Goal: Task Accomplishment & Management: Manage account settings

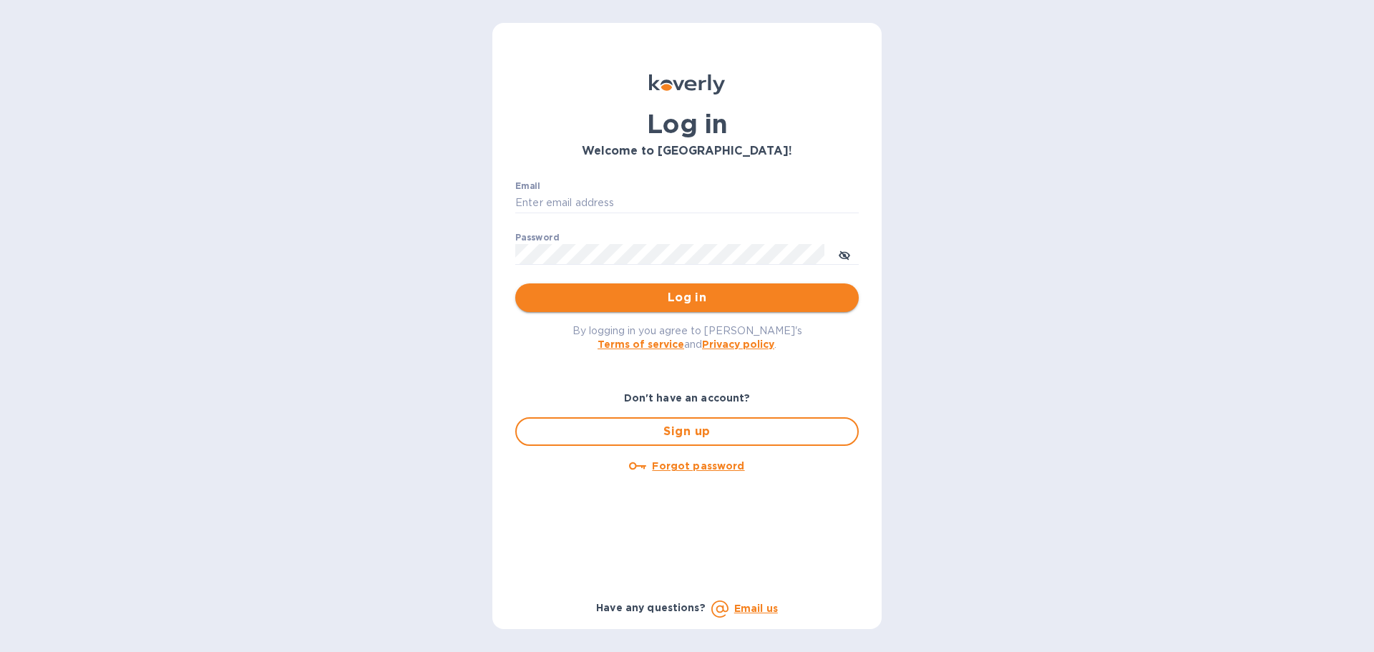
type input "[PERSON_NAME][EMAIL_ADDRESS][DOMAIN_NAME]"
click at [693, 291] on span "Log in" at bounding box center [687, 297] width 321 height 17
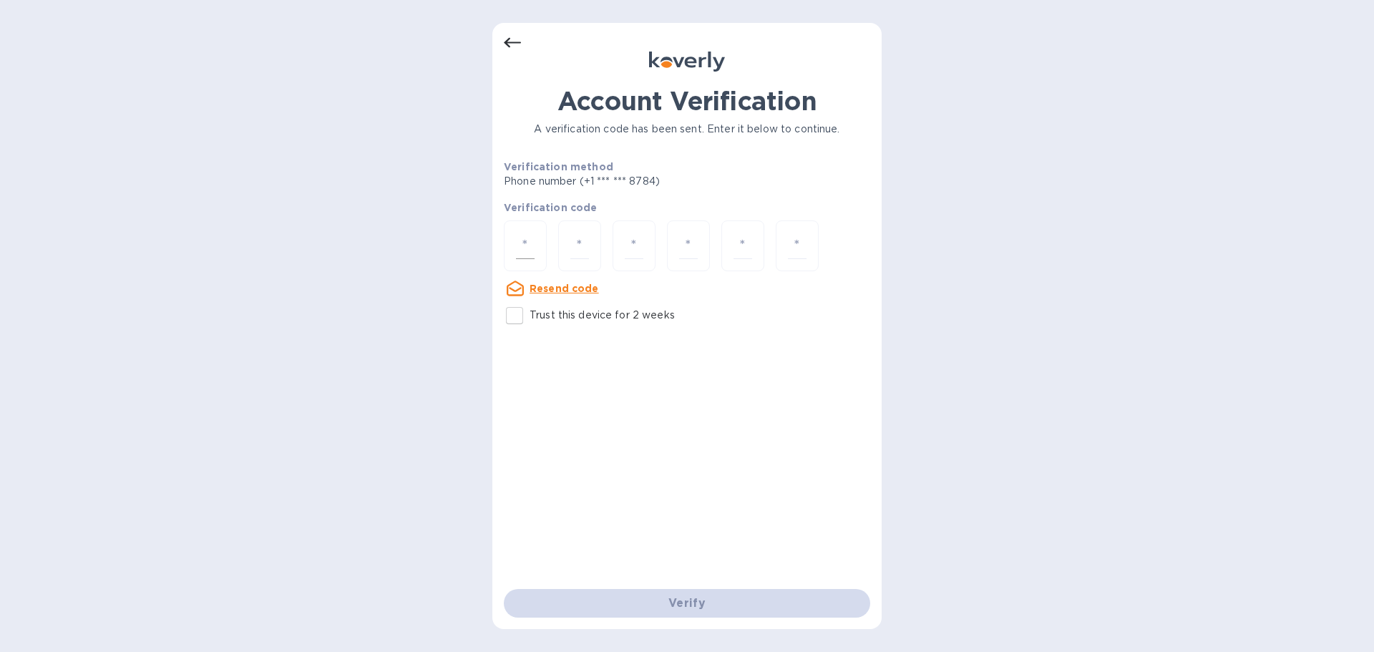
click at [527, 248] on input "number" at bounding box center [525, 246] width 19 height 26
click at [517, 310] on input "Trust this device for 2 weeks" at bounding box center [514, 316] width 30 height 30
checkbox input "true"
click at [526, 236] on input "number" at bounding box center [525, 246] width 19 height 26
type input "7"
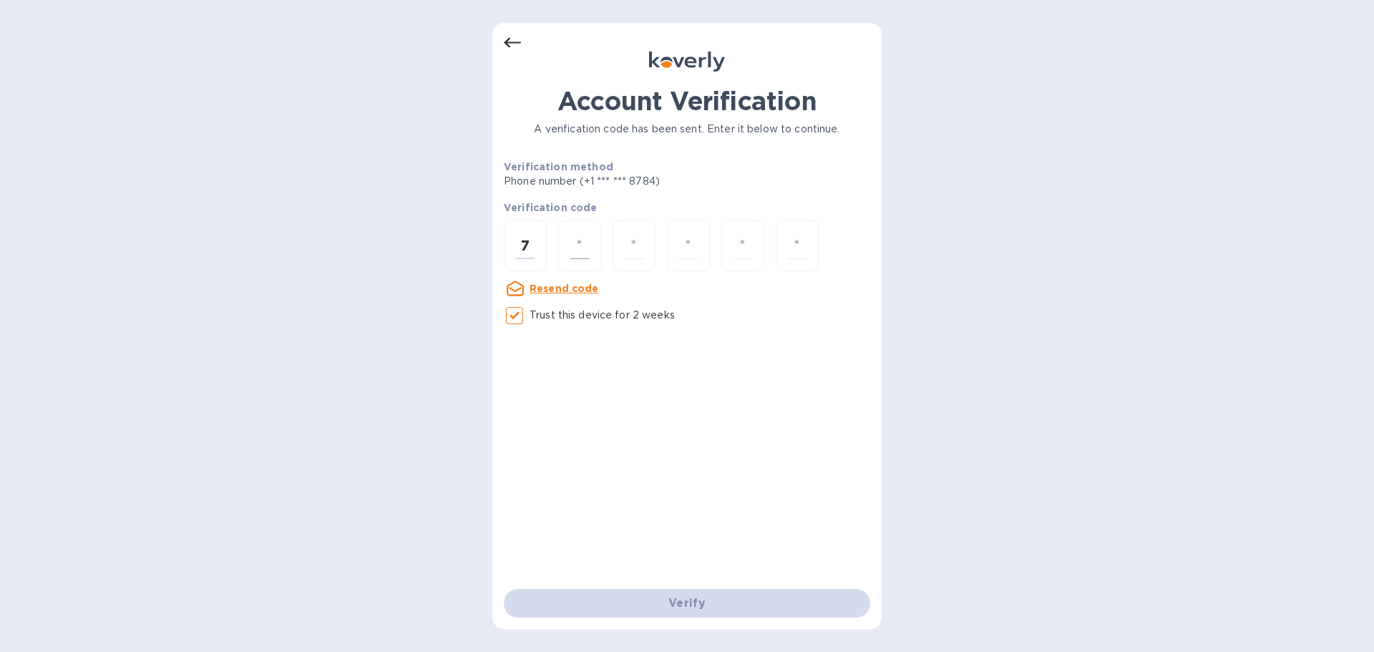
type input "0"
type input "7"
type input "1"
type input "0"
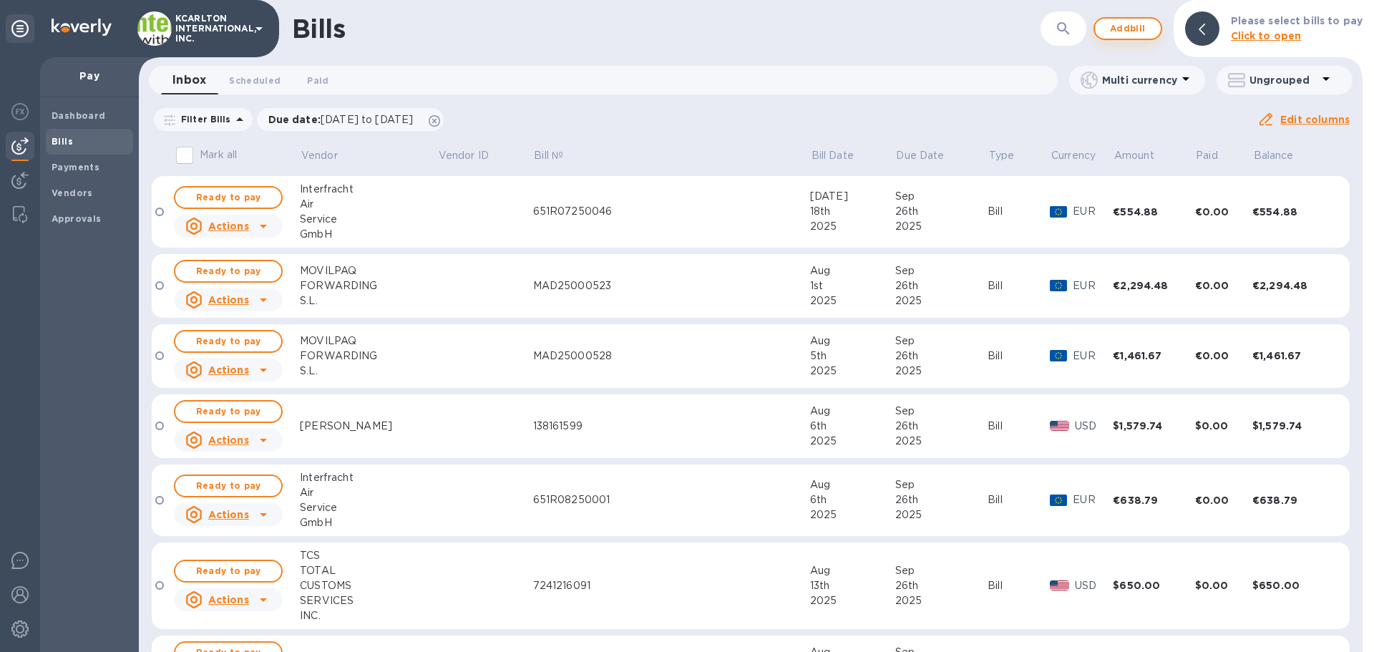
click at [1133, 28] on span "Add bill" at bounding box center [1127, 28] width 43 height 17
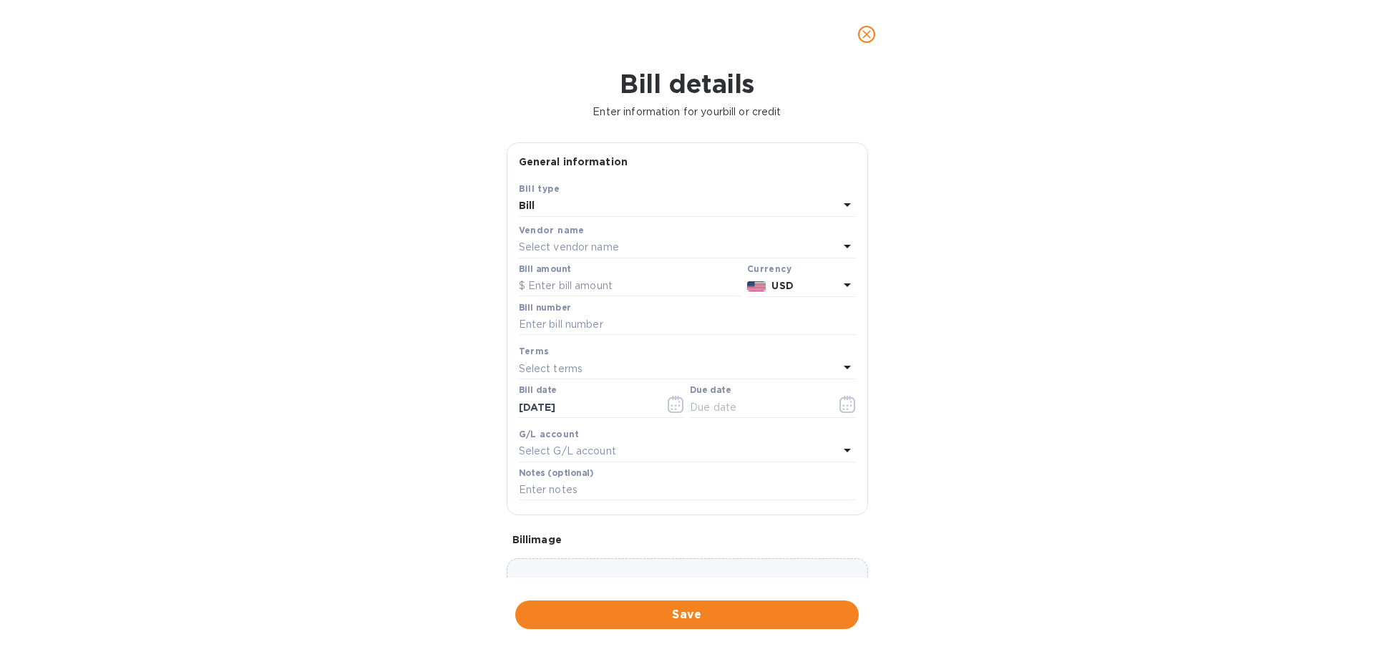
click at [545, 245] on p "Select vendor name" at bounding box center [569, 247] width 100 height 15
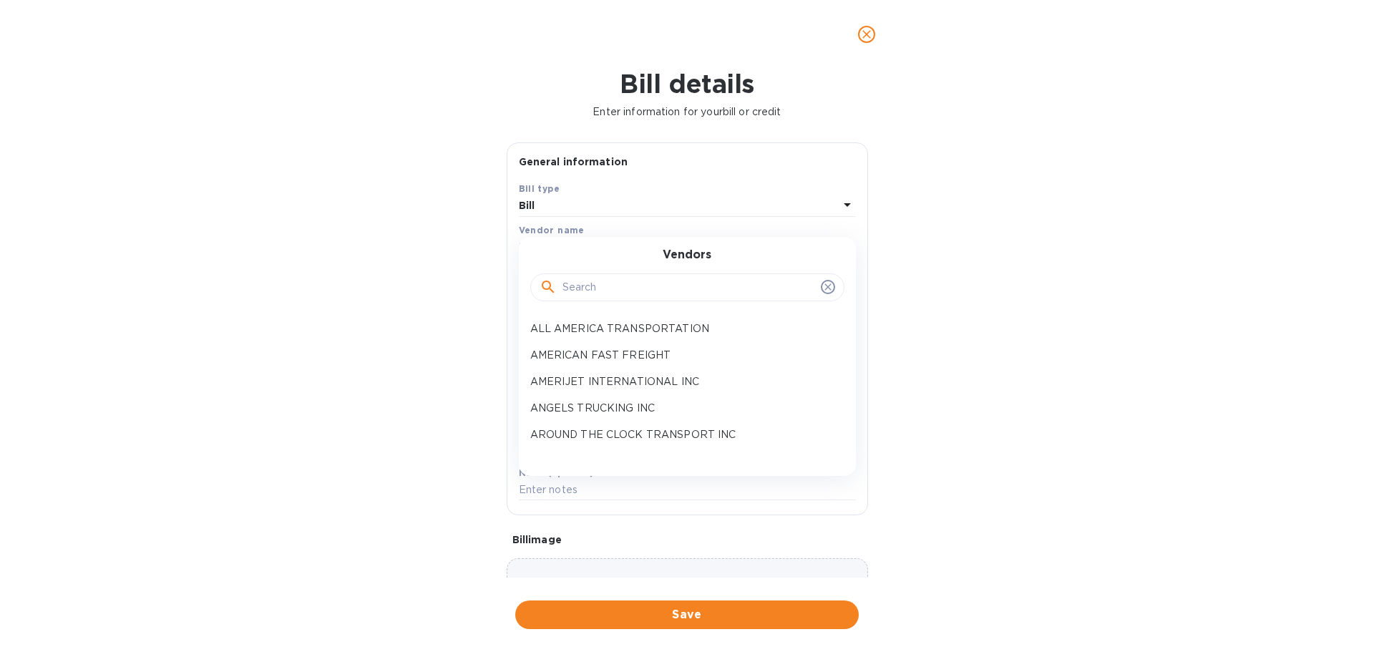
click at [575, 291] on input "text" at bounding box center [688, 287] width 253 height 21
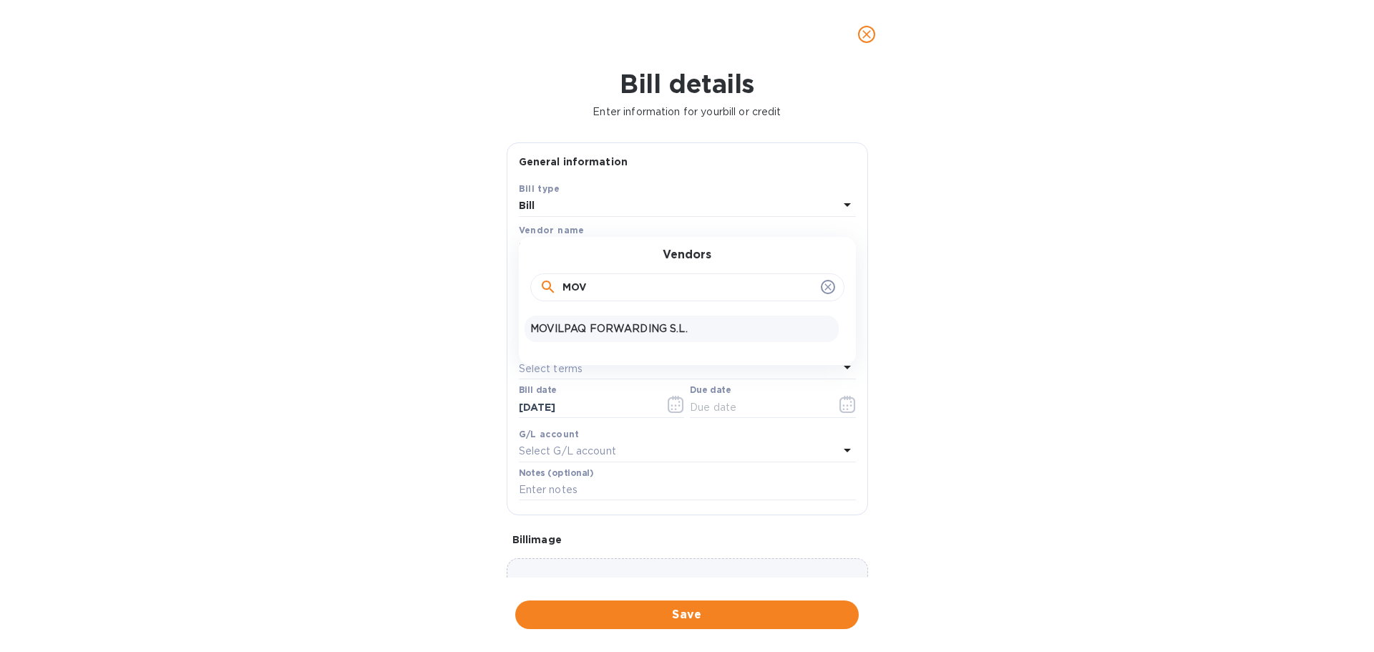
type input "MOV"
click at [617, 325] on p "MOVILPAQ FORWARDING S.L." at bounding box center [681, 328] width 303 height 15
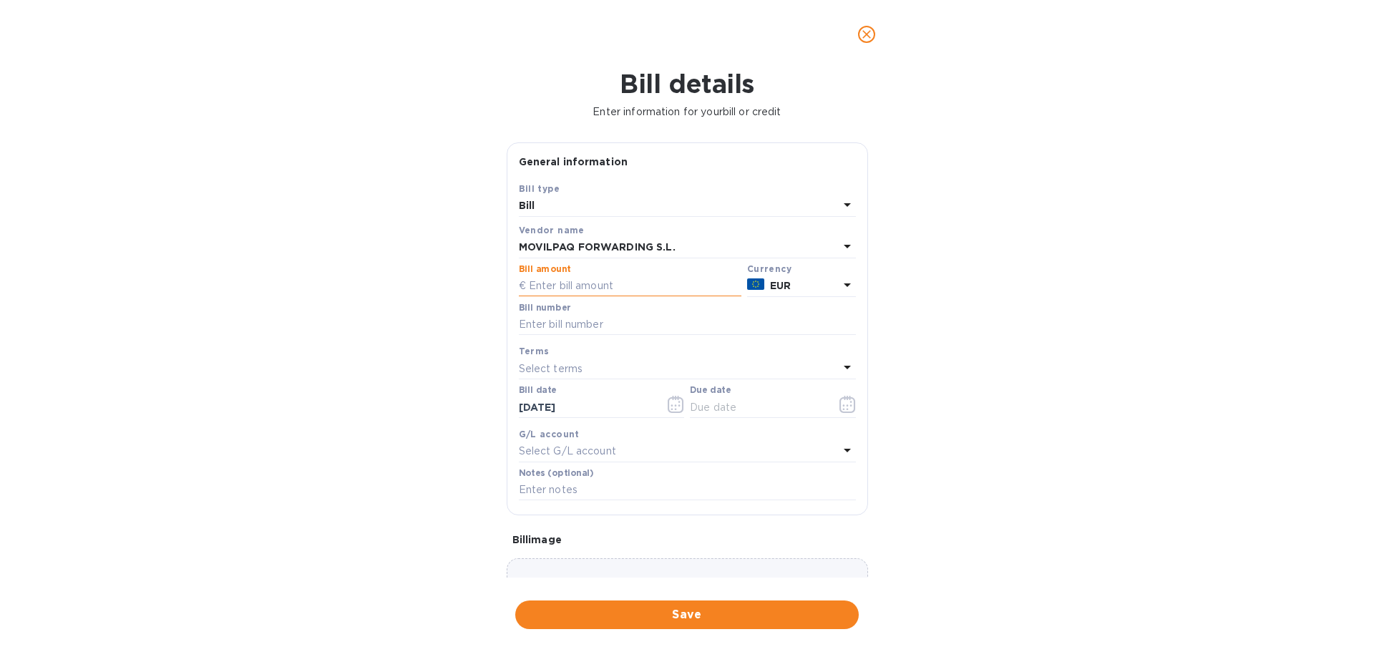
click at [600, 291] on input "text" at bounding box center [630, 285] width 223 height 21
type input "1,588.54"
type input "MAD25000614"
type input "[DATE]"
click at [597, 487] on input "7250" at bounding box center [687, 489] width 337 height 21
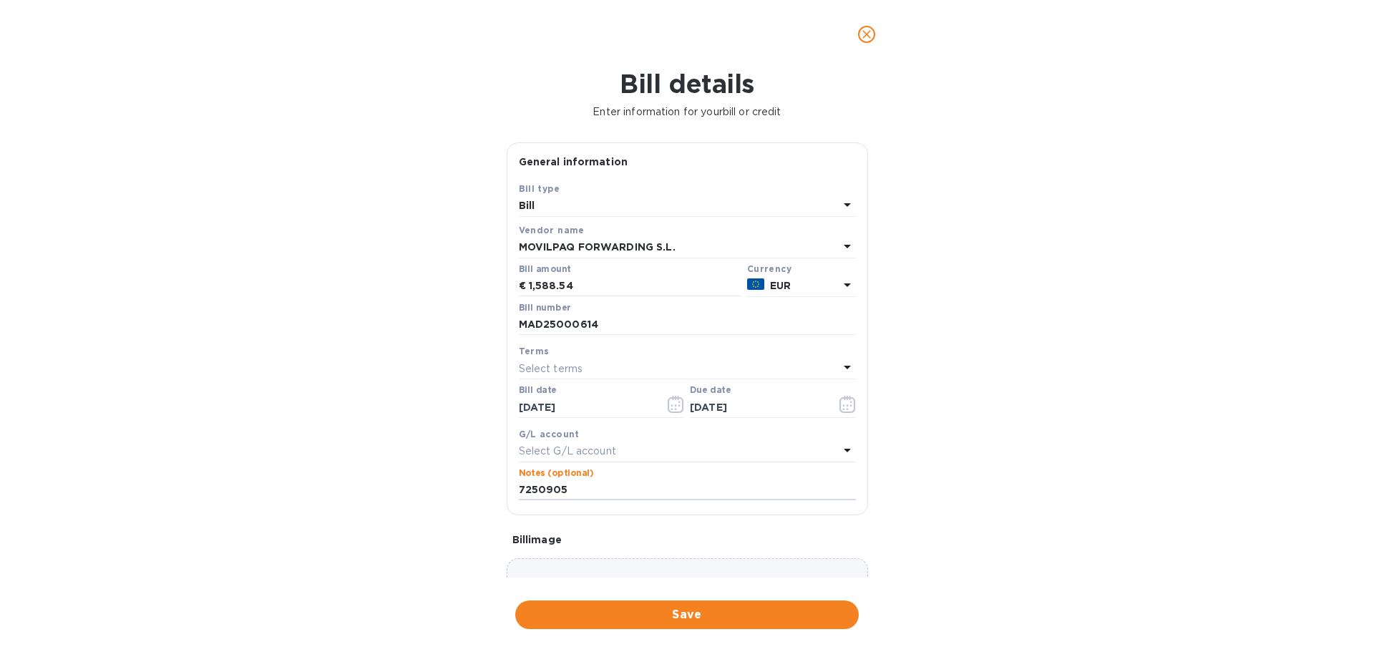
type input "7250905"
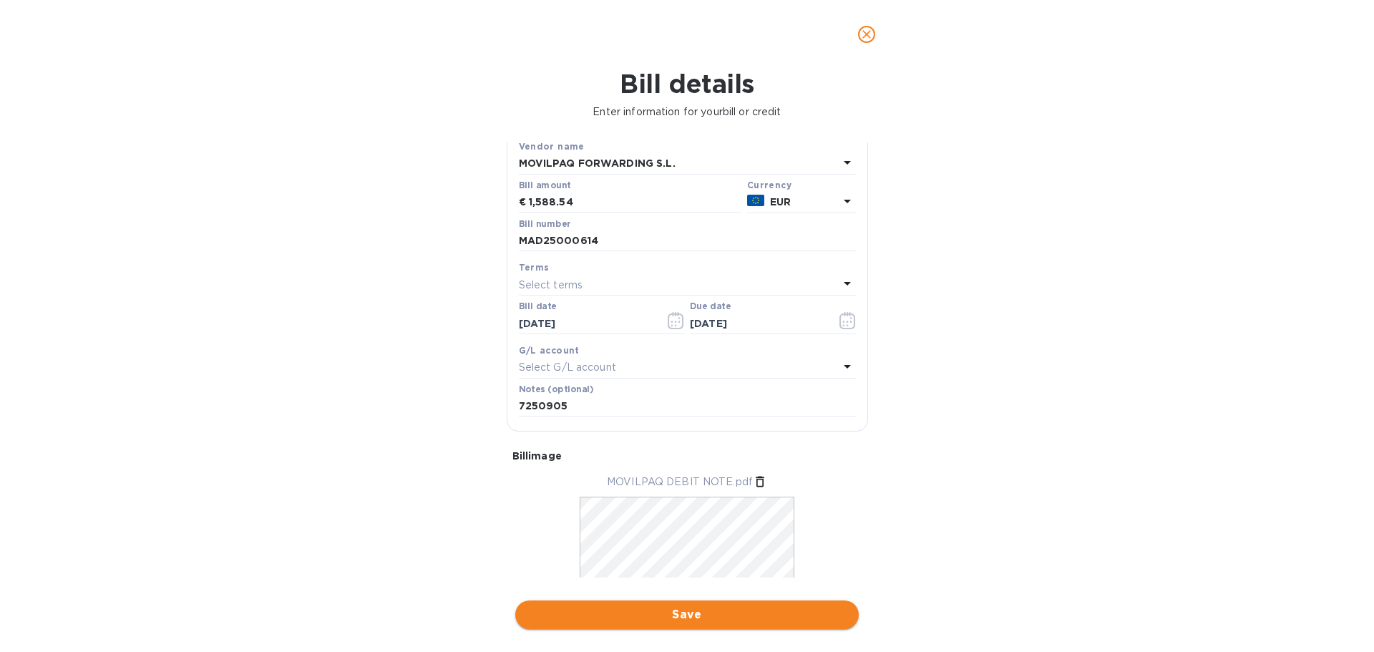
click at [684, 616] on span "Save" at bounding box center [687, 614] width 321 height 17
